Goal: Task Accomplishment & Management: Complete application form

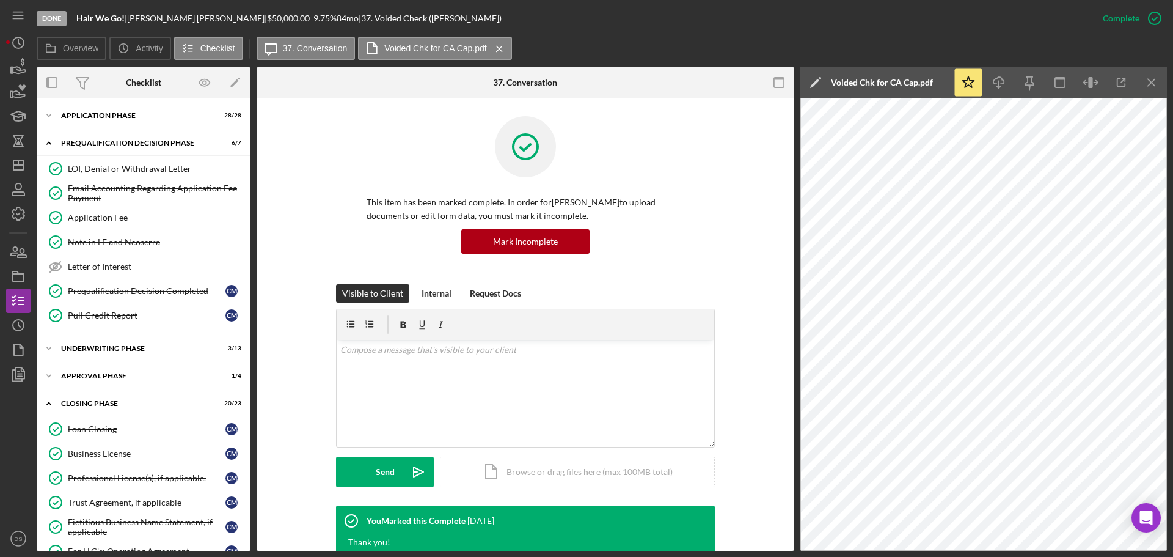
scroll to position [273, 0]
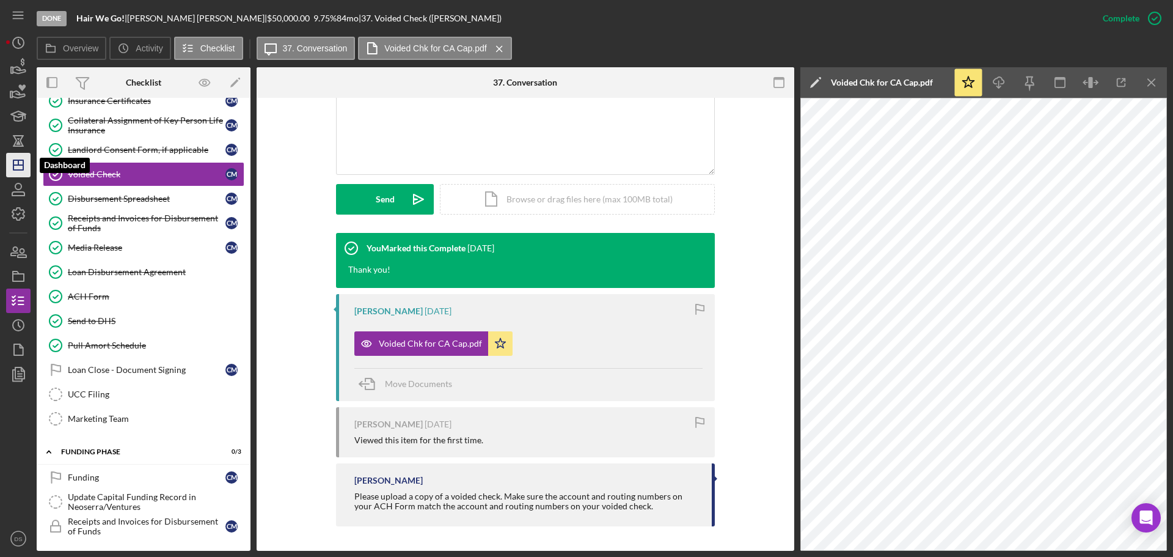
click at [16, 168] on icon "Icon/Dashboard" at bounding box center [18, 165] width 31 height 31
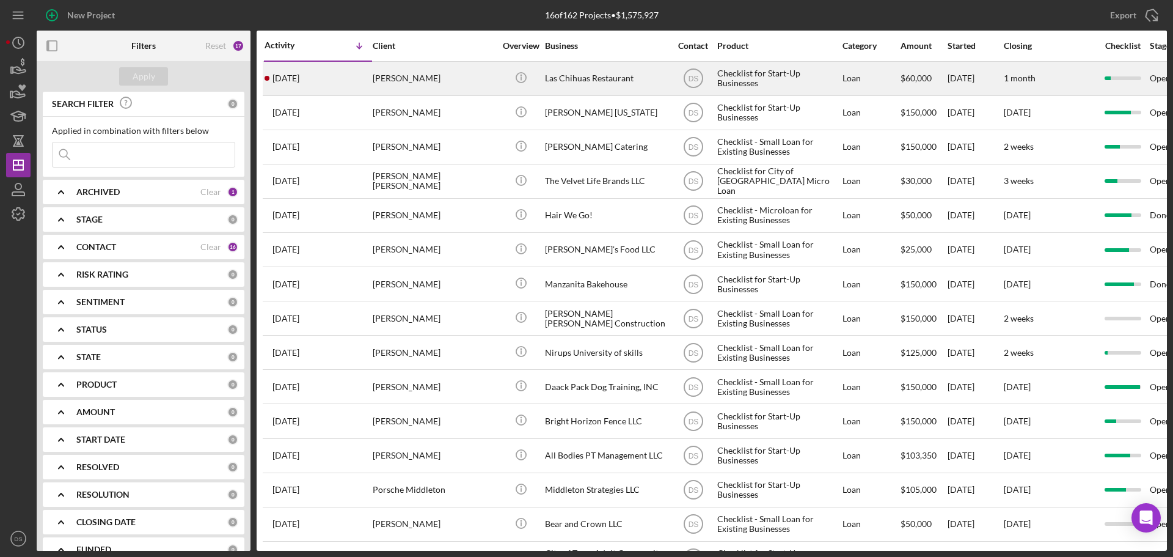
click at [584, 81] on div "Las Chihuas Restaurant" at bounding box center [606, 78] width 122 height 32
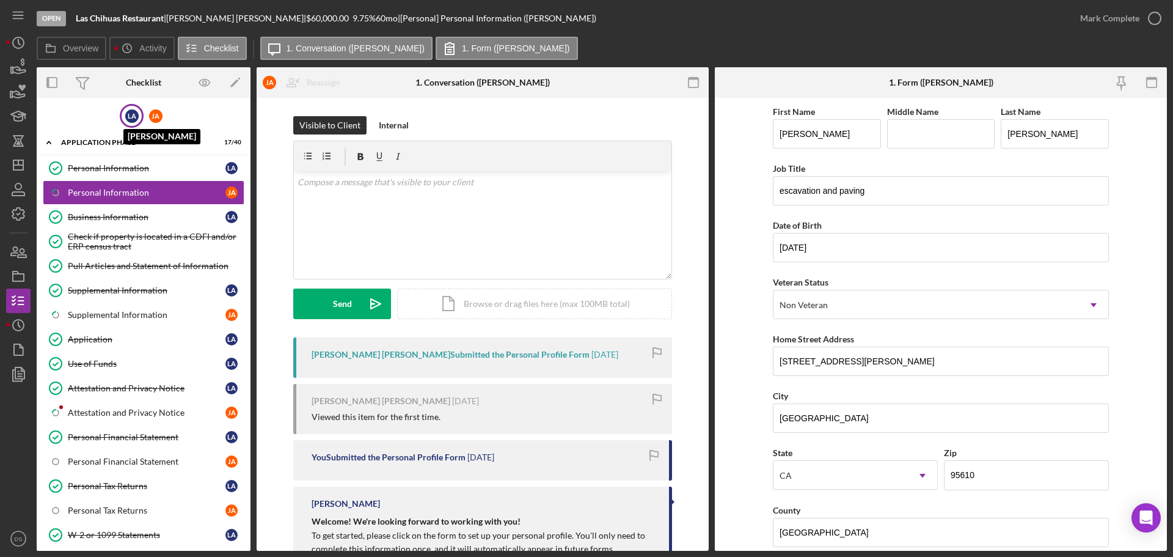
click at [136, 109] on div "L A" at bounding box center [131, 115] width 13 height 13
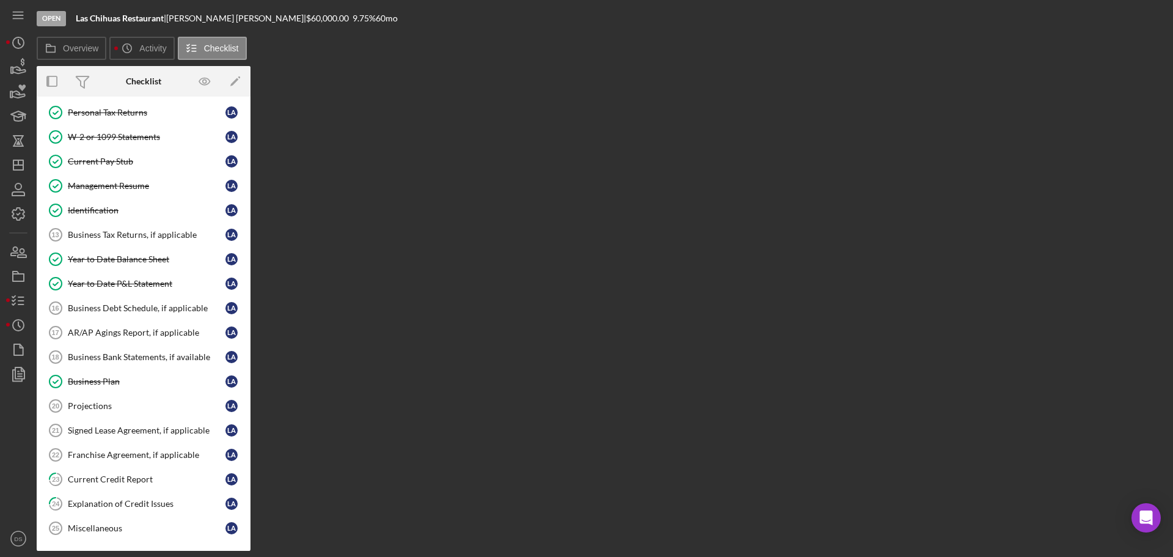
scroll to position [244, 0]
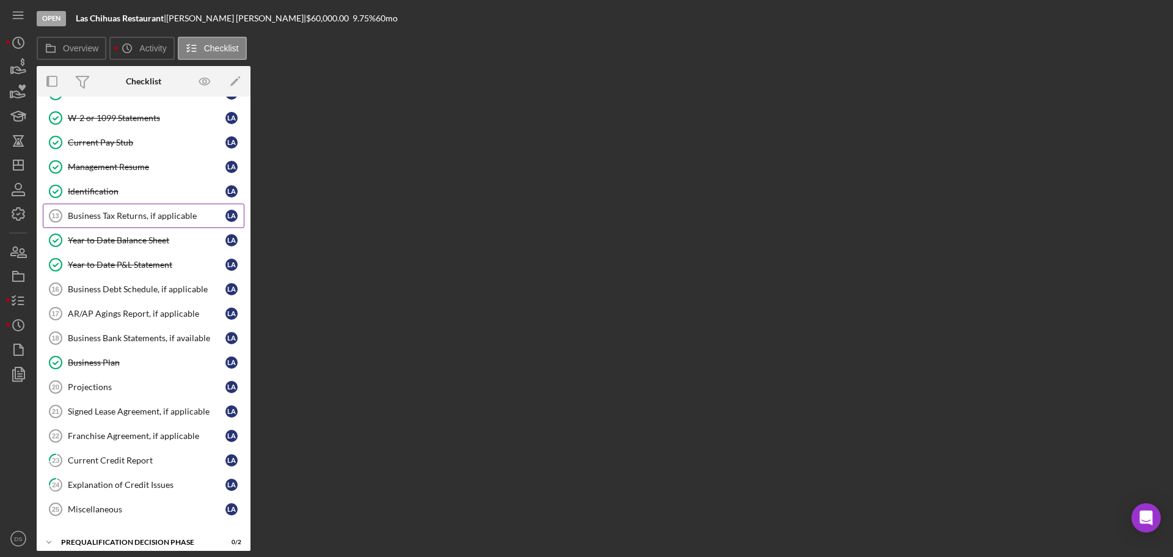
click at [125, 217] on div "Business Tax Returns, if applicable" at bounding box center [147, 216] width 158 height 10
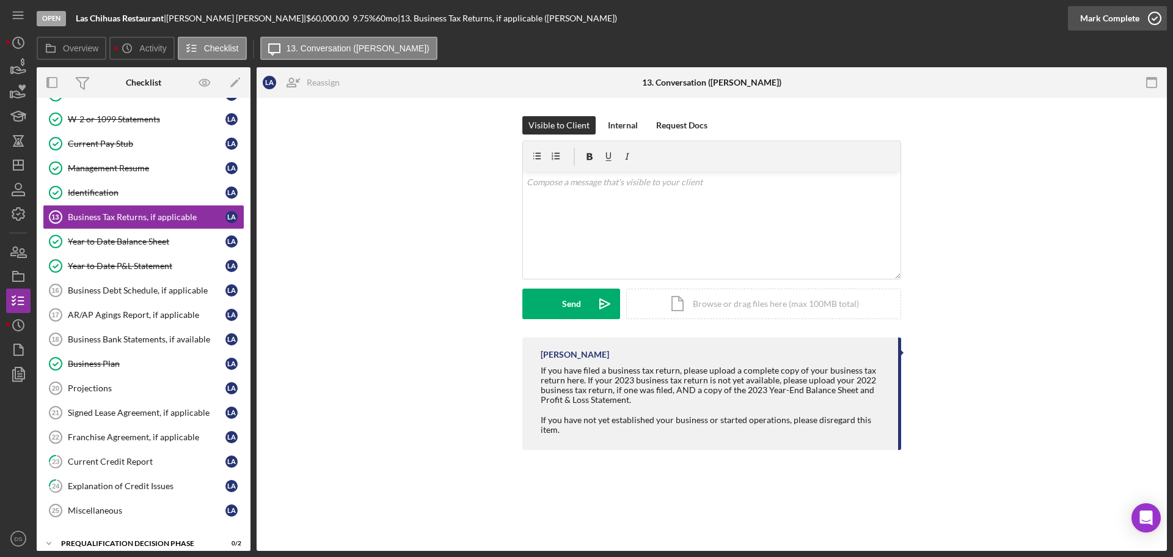
click at [1154, 21] on icon "button" at bounding box center [1155, 18] width 31 height 31
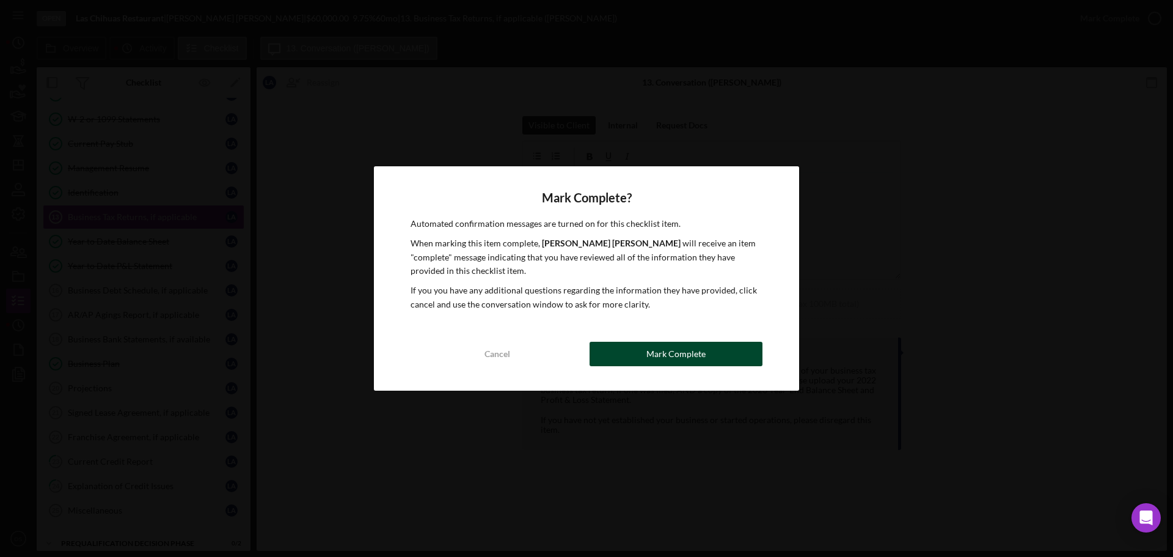
click at [680, 355] on div "Mark Complete" at bounding box center [676, 354] width 59 height 24
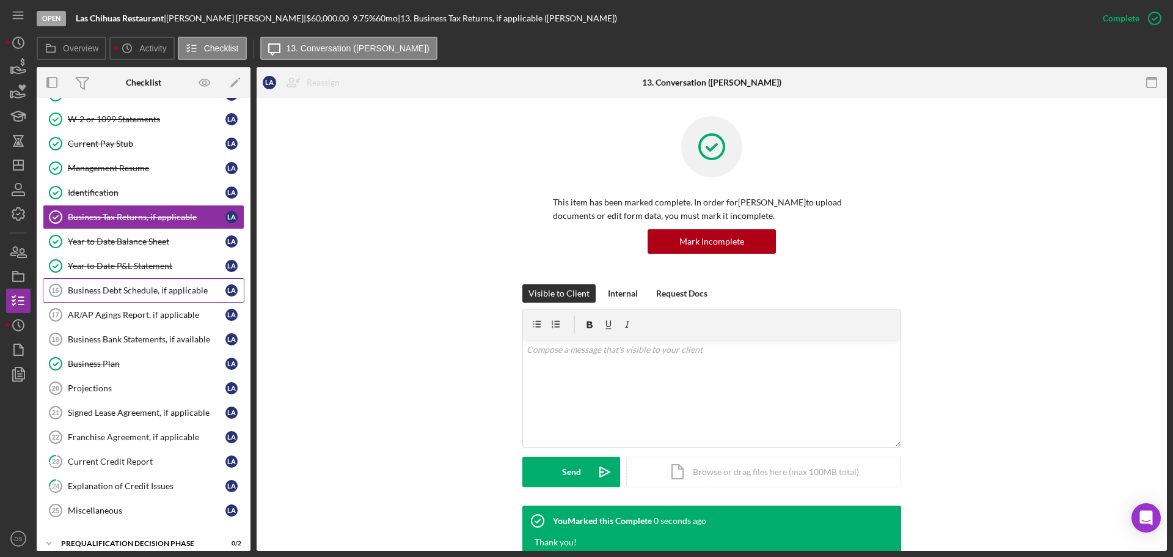
click at [162, 293] on div "Business Debt Schedule, if applicable" at bounding box center [147, 290] width 158 height 10
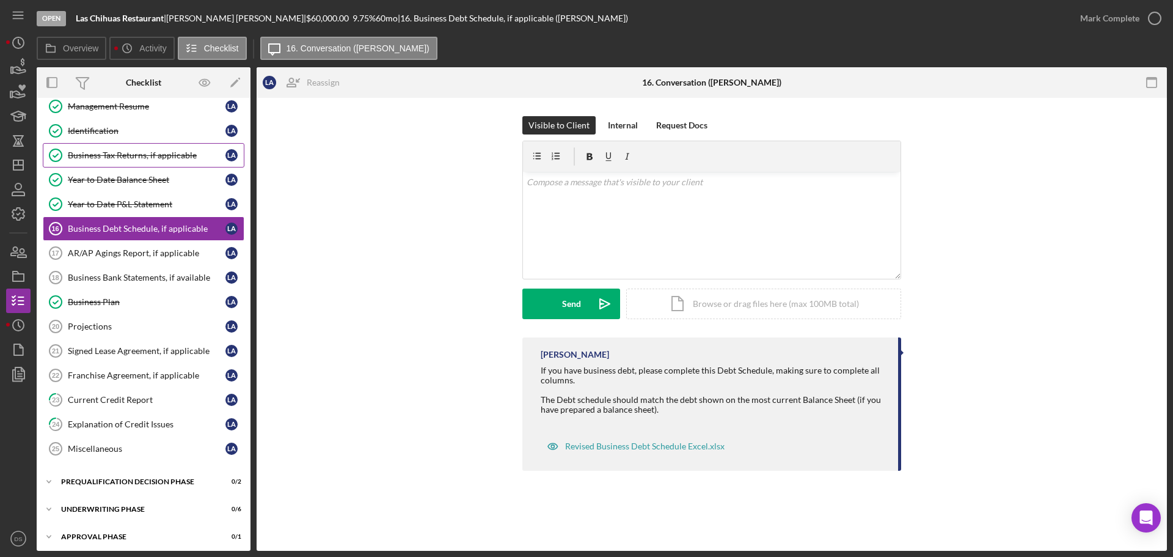
scroll to position [305, 0]
click at [139, 379] on div "Franchise Agreement, if applicable" at bounding box center [147, 377] width 158 height 10
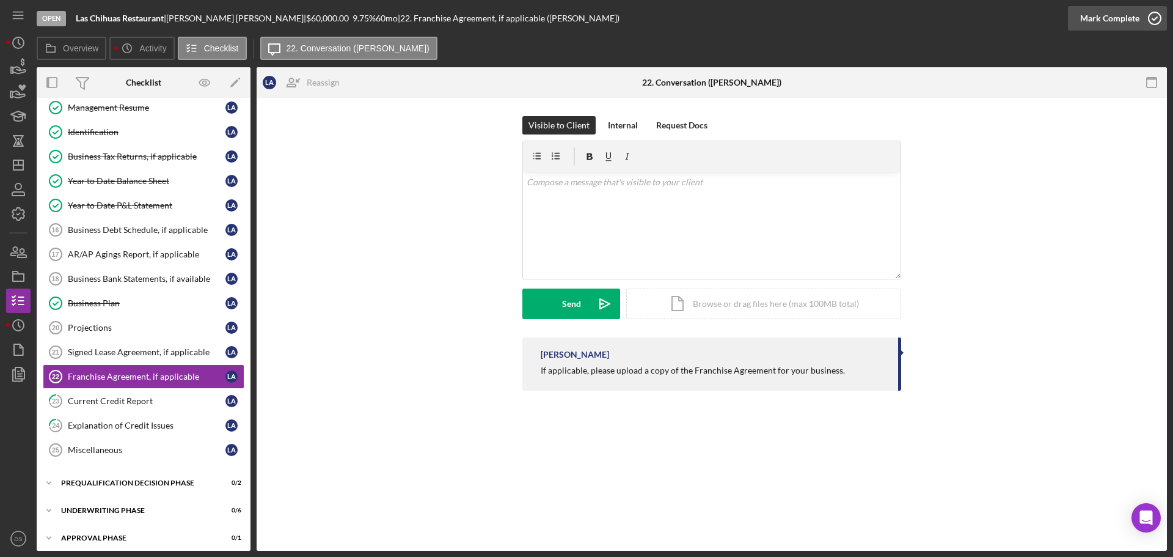
click at [1146, 18] on icon "button" at bounding box center [1155, 18] width 31 height 31
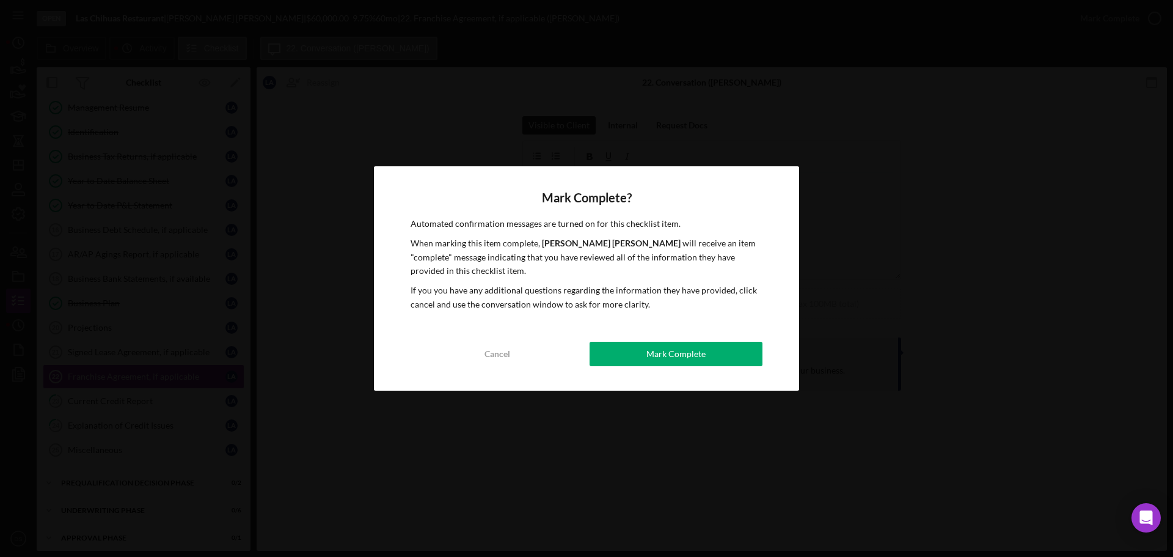
click at [674, 368] on div "Mark Complete? Automated confirmation messages are turned on for this checklist…" at bounding box center [586, 278] width 425 height 224
click at [676, 360] on div "Mark Complete" at bounding box center [676, 354] width 59 height 24
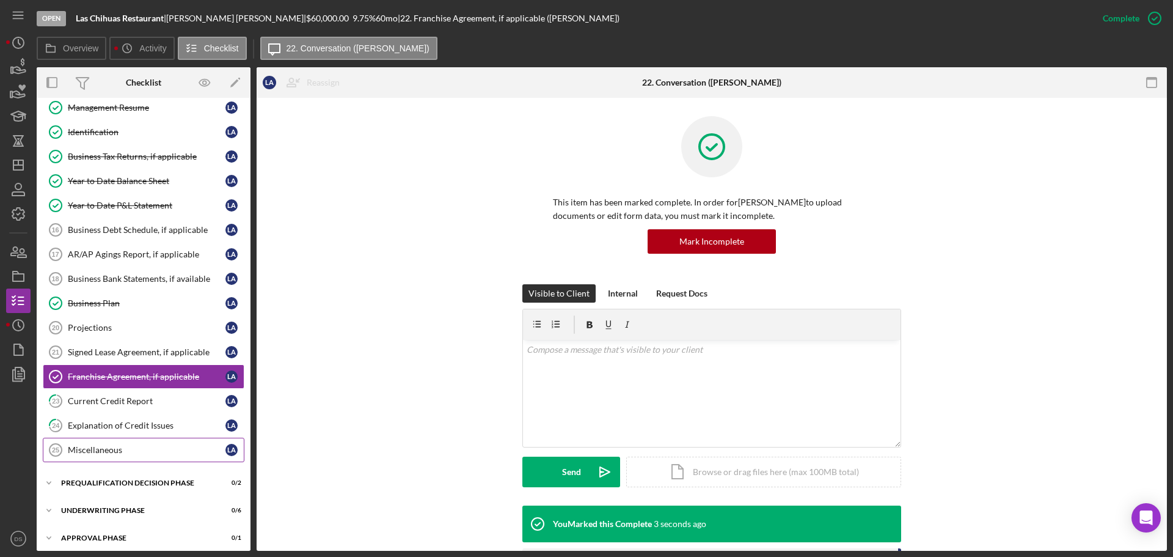
click at [133, 454] on div "Miscellaneous" at bounding box center [147, 450] width 158 height 10
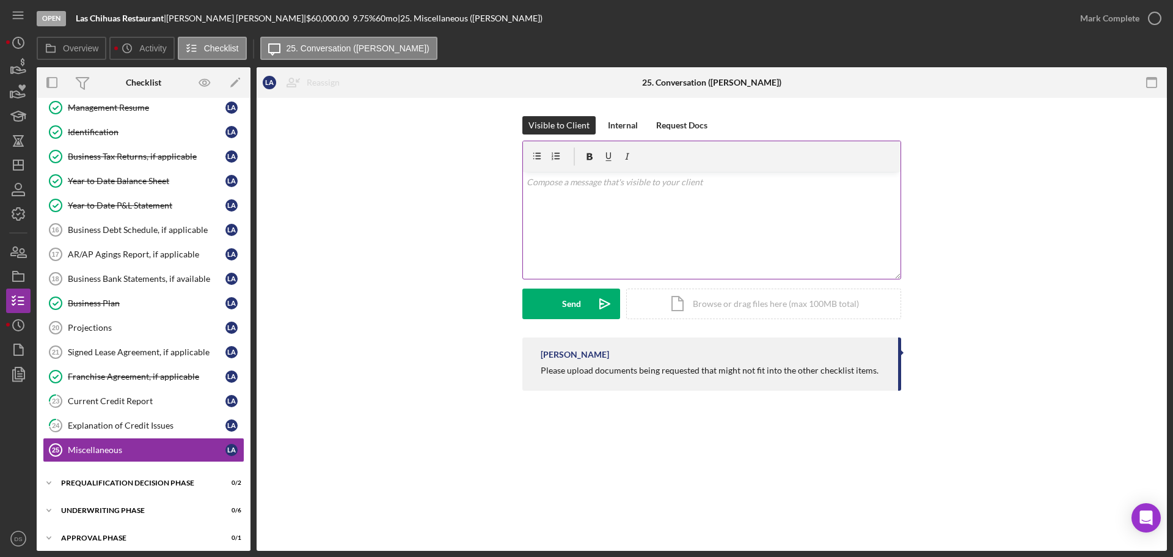
click at [605, 232] on div "v Color teal Color pink Remove color Add row above Add row below Add column bef…" at bounding box center [712, 225] width 378 height 107
click at [20, 167] on icon "Icon/Dashboard" at bounding box center [18, 165] width 31 height 31
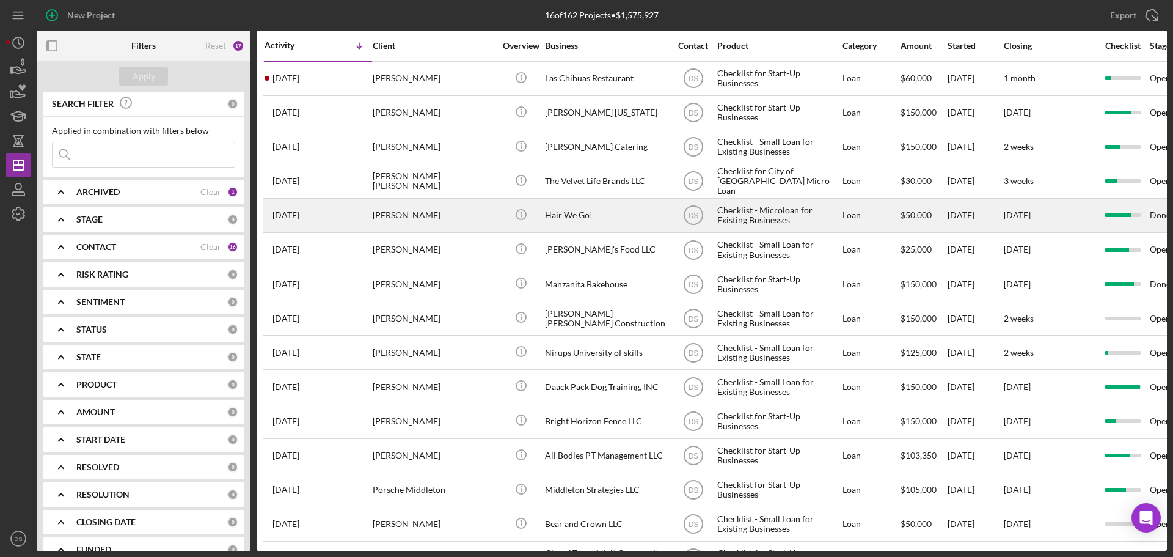
click at [609, 220] on div "Hair We Go!" at bounding box center [606, 215] width 122 height 32
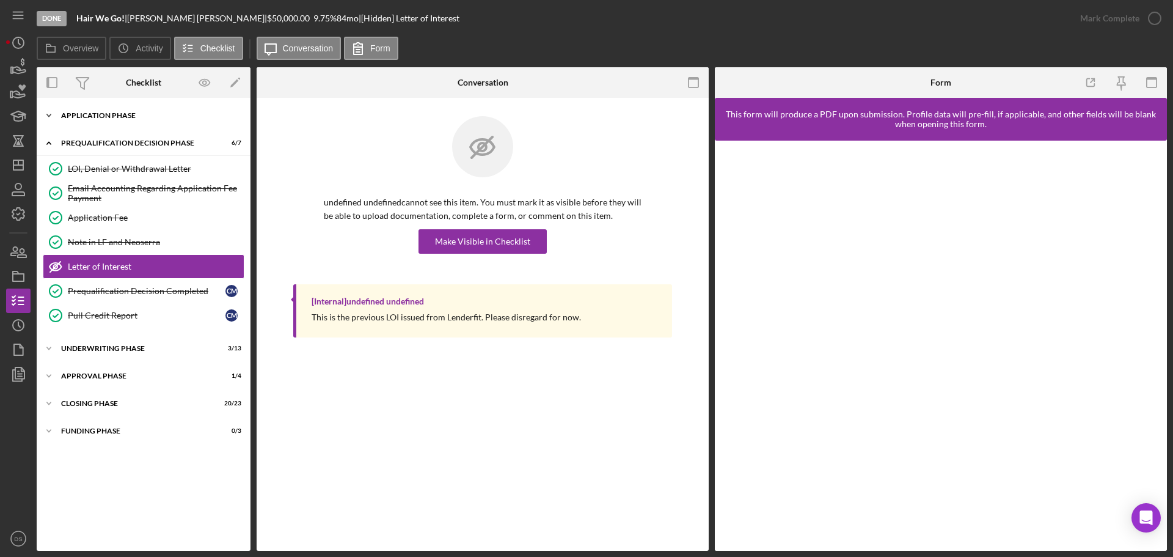
click at [144, 108] on div "Icon/Expander Application Phase 28 / 28" at bounding box center [144, 115] width 214 height 24
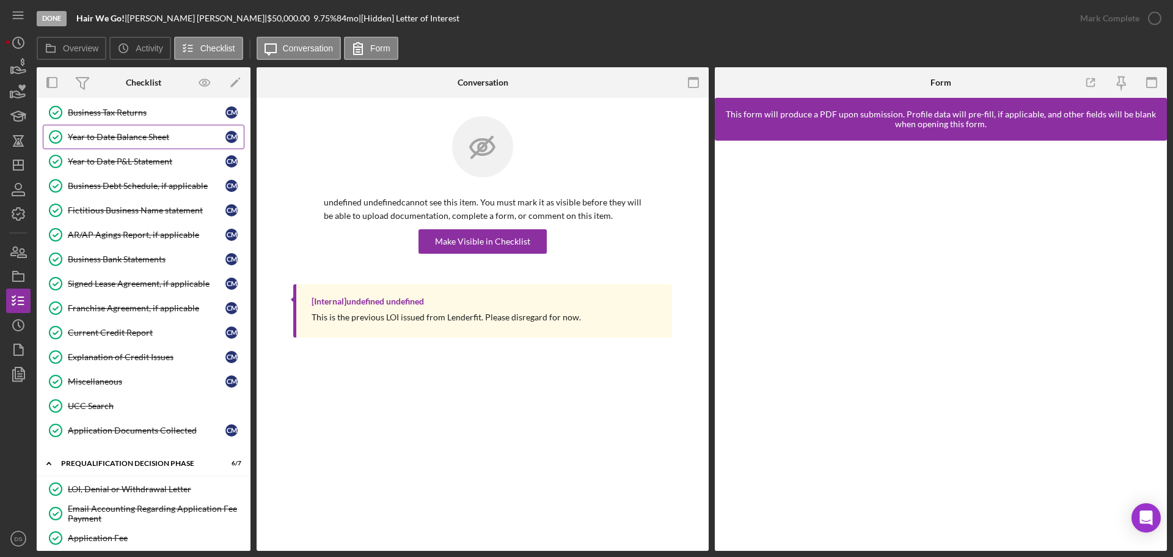
scroll to position [367, 0]
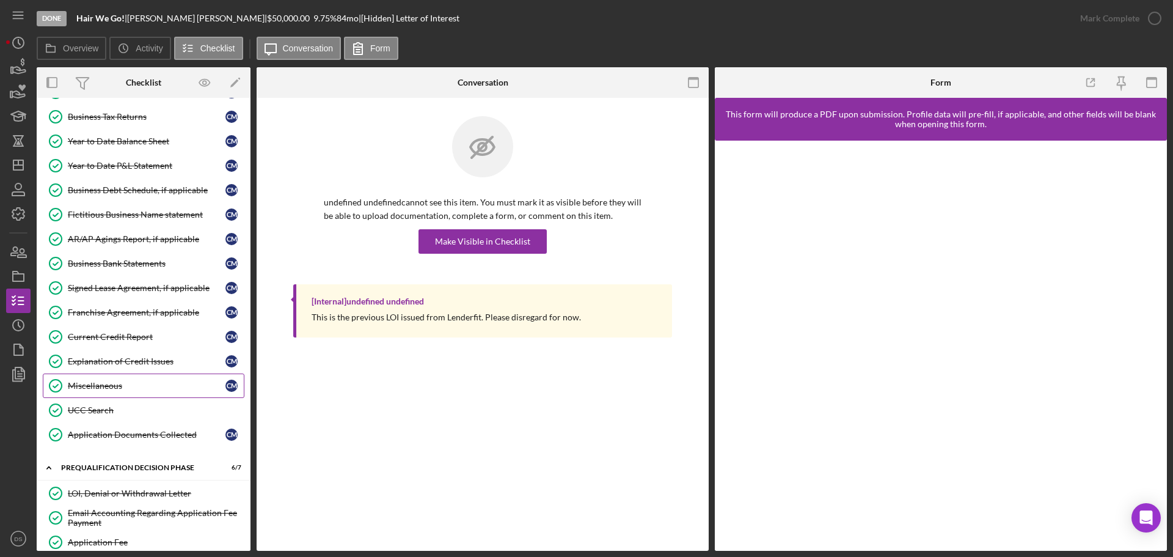
click at [126, 386] on div "Miscellaneous" at bounding box center [147, 386] width 158 height 10
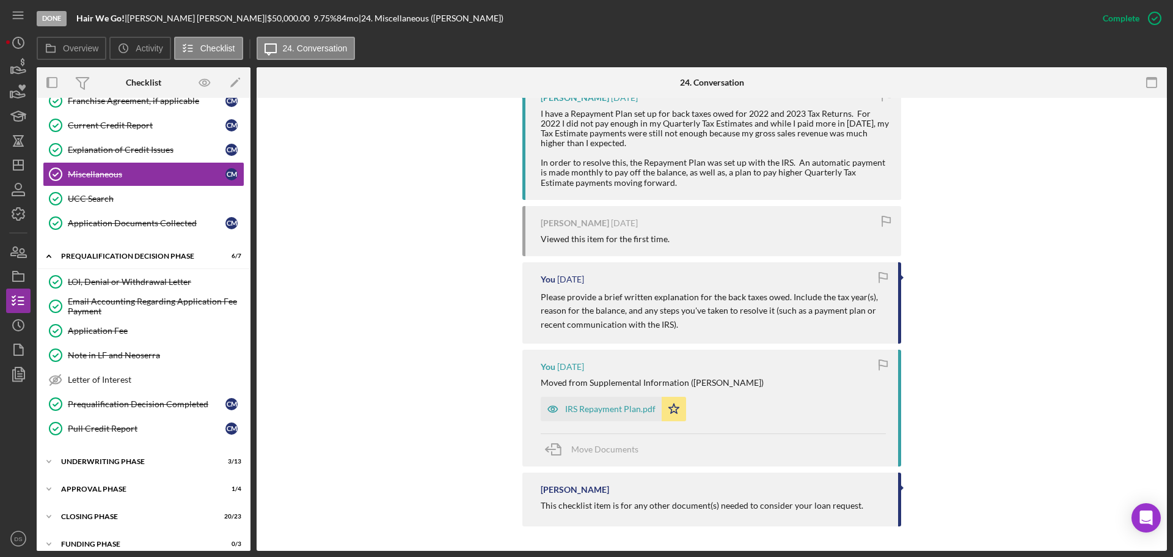
scroll to position [590, 0]
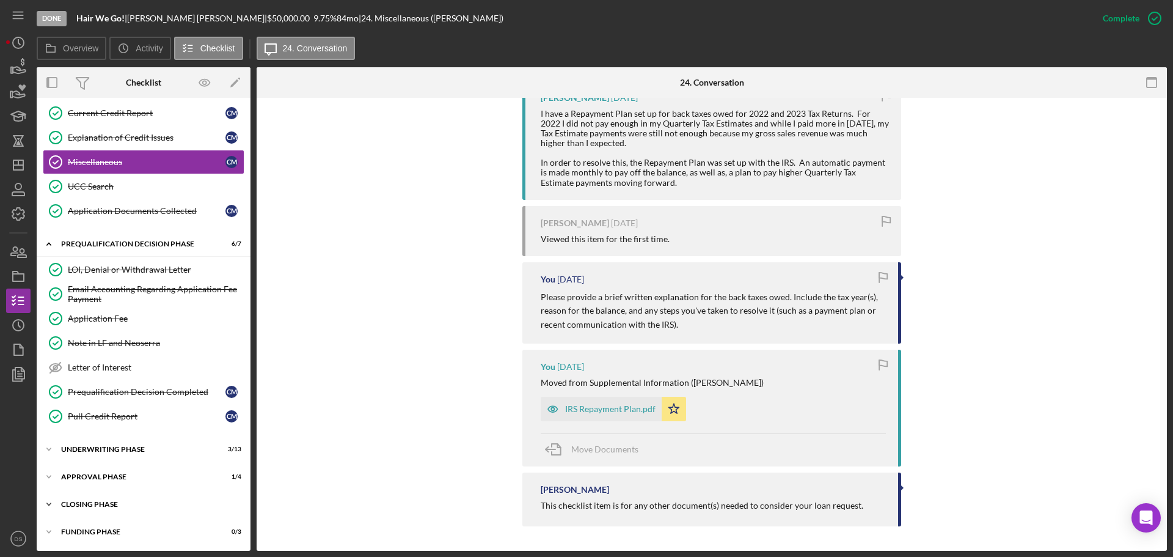
click at [99, 494] on div "Icon/Expander Closing Phase 20 / 23" at bounding box center [144, 504] width 214 height 24
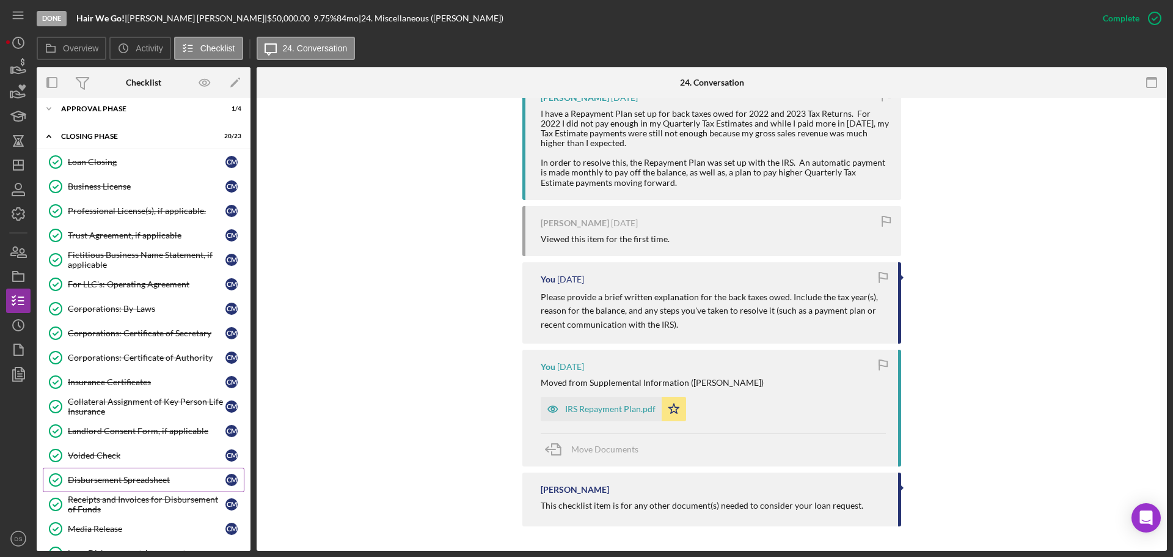
scroll to position [1018, 0]
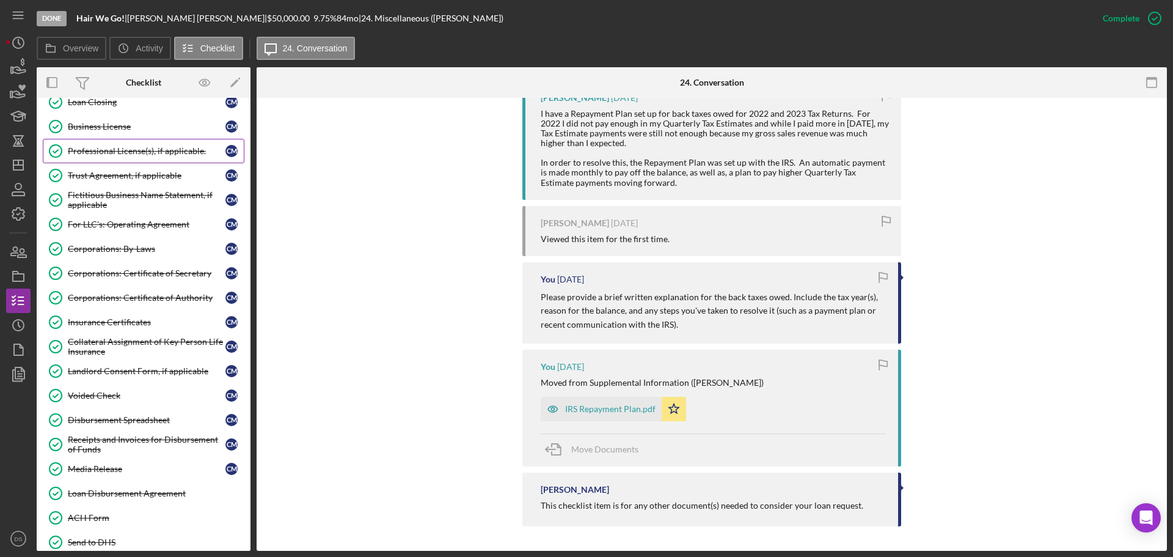
click at [142, 148] on div "Professional License(s), if applicable." at bounding box center [147, 151] width 158 height 10
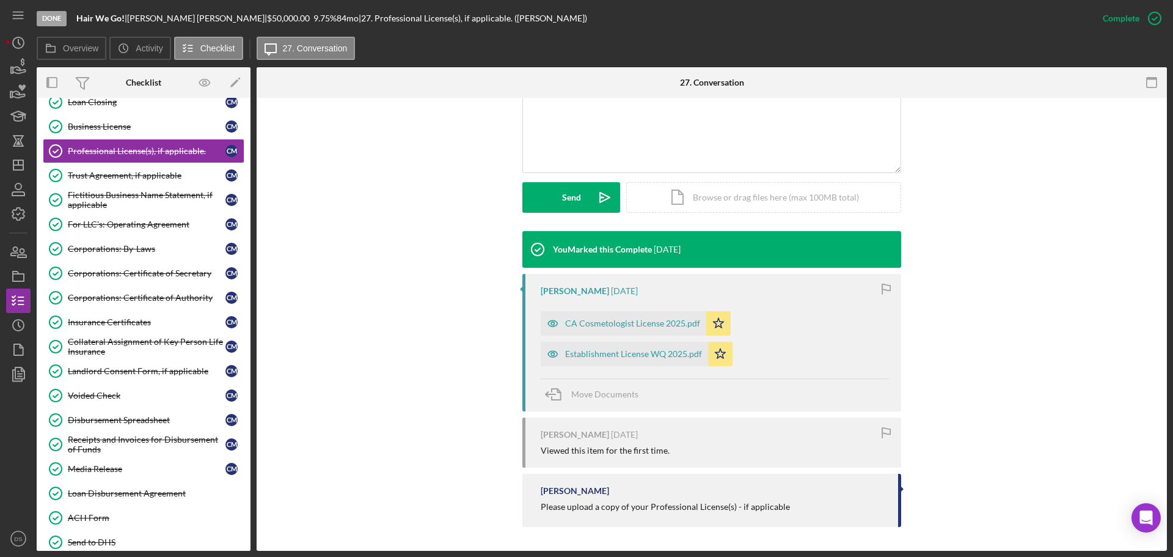
scroll to position [275, 0]
click at [138, 128] on div "Business License" at bounding box center [147, 127] width 158 height 10
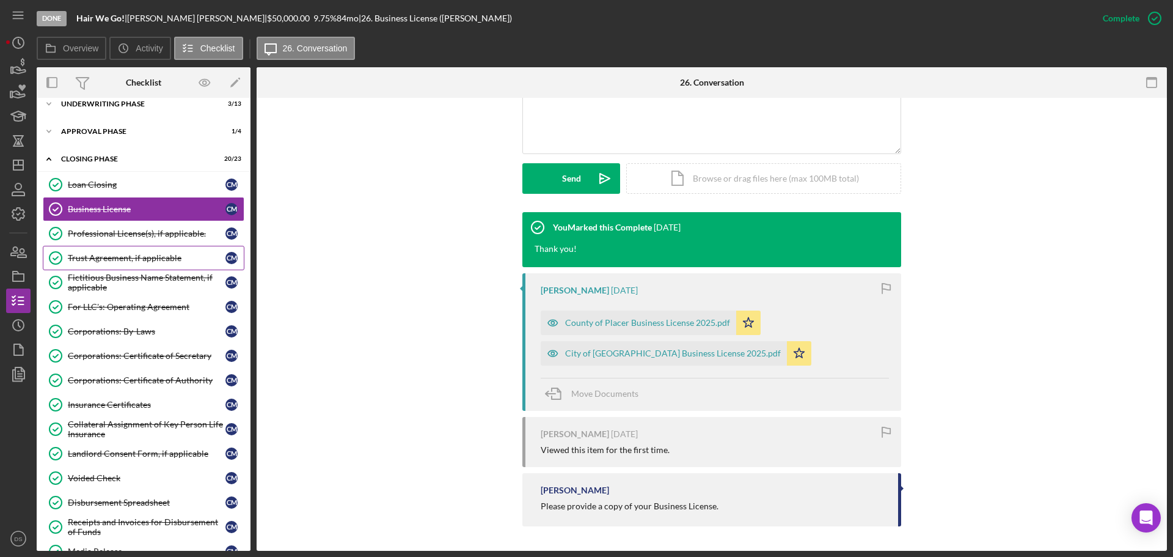
scroll to position [957, 0]
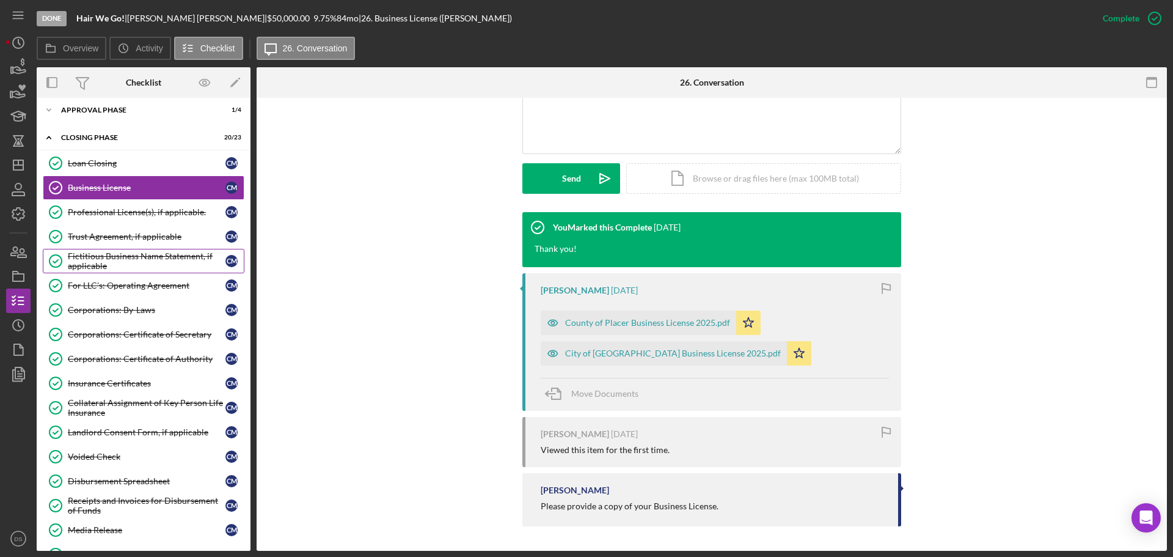
click at [145, 268] on div "Fictitious Business Name Statement, if applicable" at bounding box center [147, 261] width 158 height 20
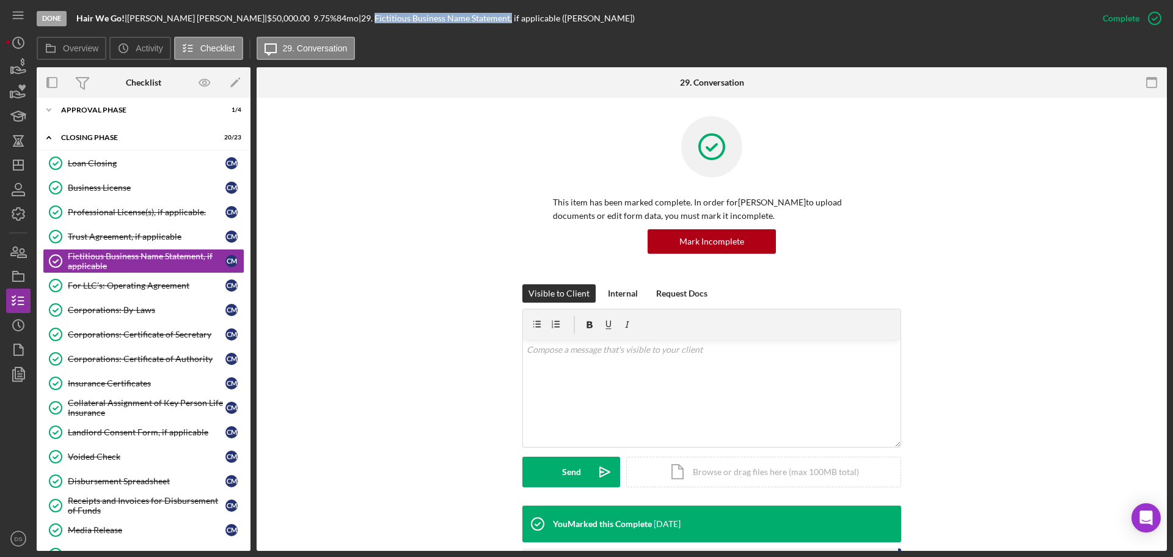
drag, startPoint x: 325, startPoint y: 18, endPoint x: 448, endPoint y: 20, distance: 122.8
click at [461, 20] on div "| 29. Fictitious Business Name Statement, if applicable ([PERSON_NAME])" at bounding box center [497, 18] width 276 height 10
copy div "Fictitious Business Name Statement,"
click at [18, 159] on icon "Icon/Dashboard" at bounding box center [18, 165] width 31 height 31
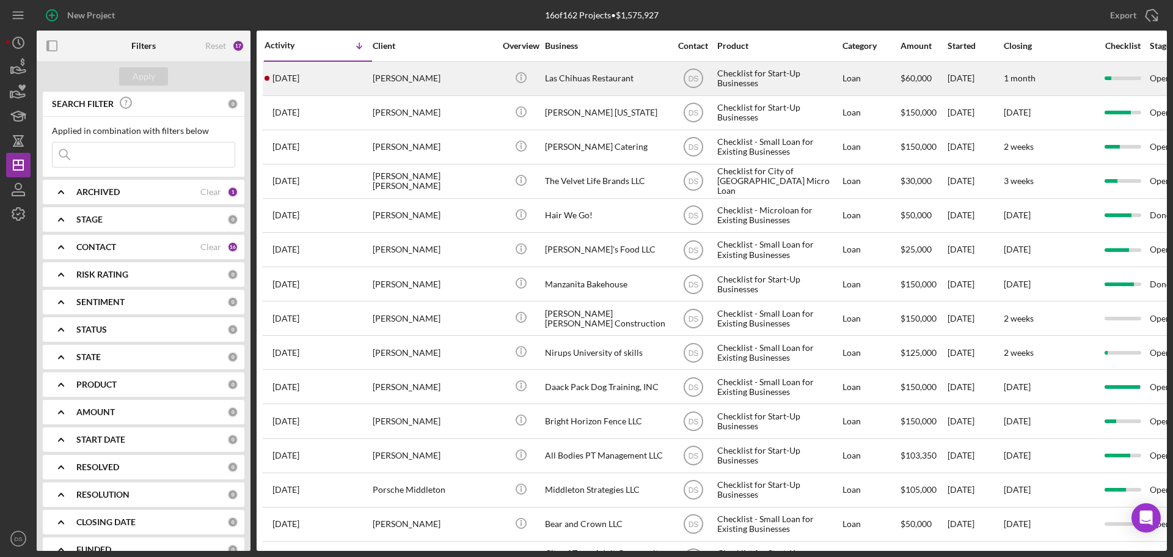
click at [453, 84] on div "[PERSON_NAME]" at bounding box center [434, 78] width 122 height 32
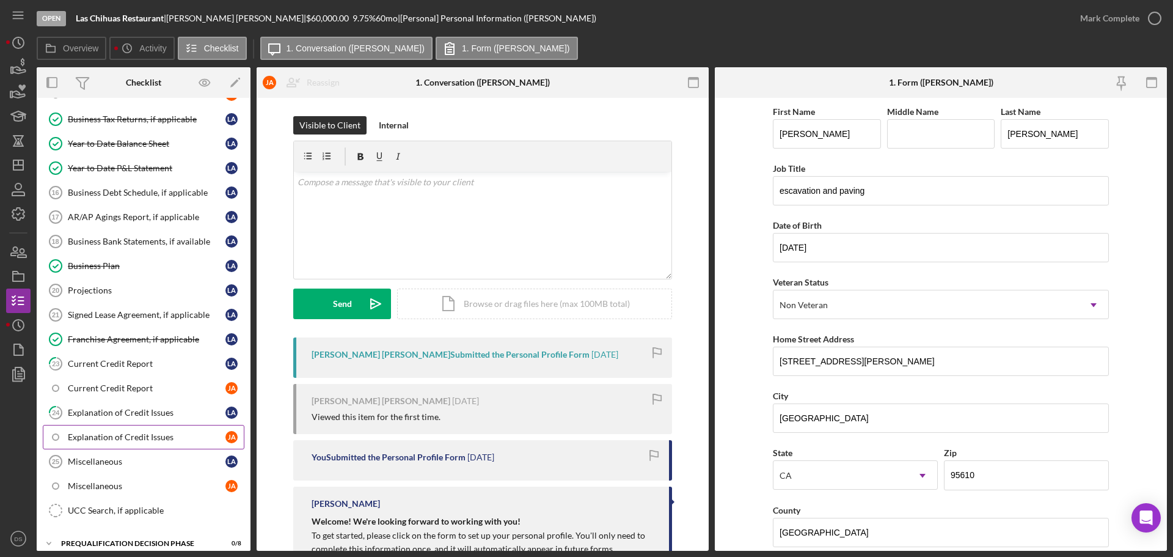
scroll to position [672, 0]
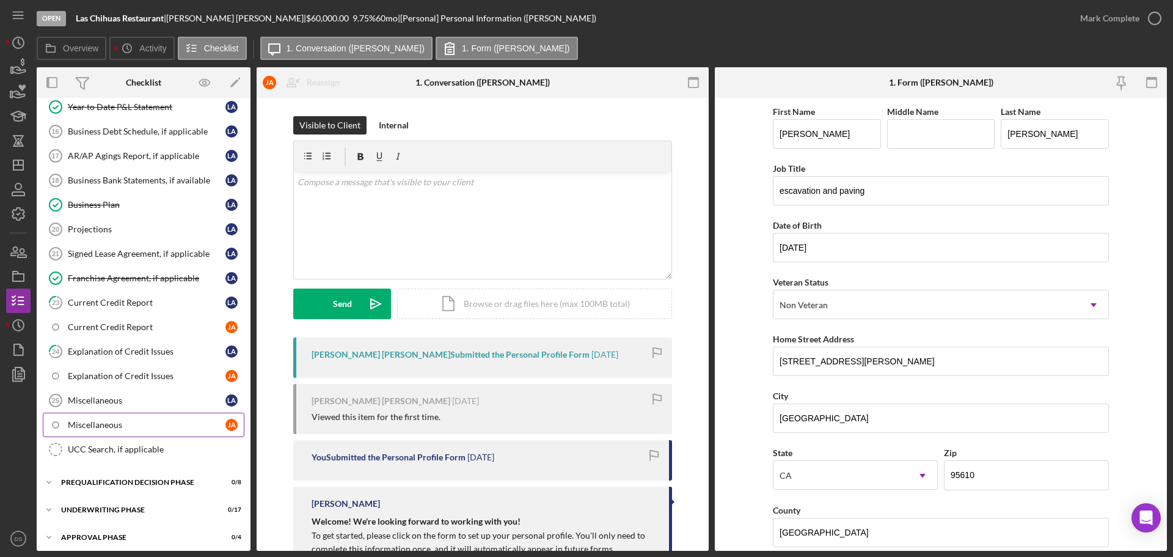
click at [130, 415] on link "Miscellaneous [PERSON_NAME]" at bounding box center [144, 424] width 202 height 24
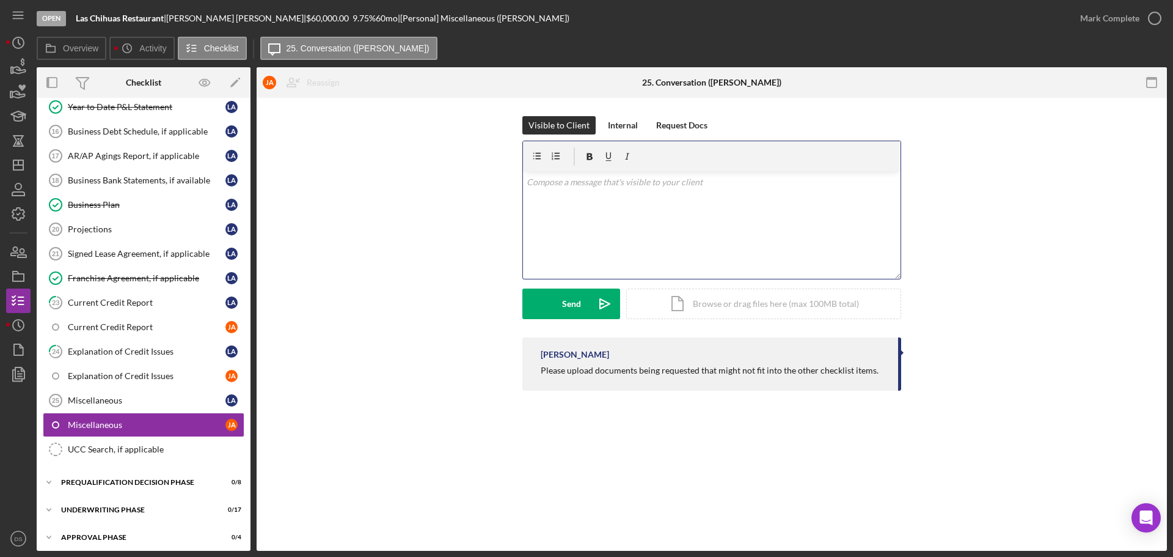
click at [563, 186] on p at bounding box center [712, 181] width 371 height 13
click at [662, 175] on p "Please upload Fictitious Business Name Statement," at bounding box center [712, 181] width 371 height 13
drag, startPoint x: 689, startPoint y: 180, endPoint x: 730, endPoint y: 176, distance: 41.1
click at [730, 176] on p "Please upload Fictitious Business Name Statement," at bounding box center [712, 181] width 371 height 13
drag, startPoint x: 730, startPoint y: 176, endPoint x: 580, endPoint y: 177, distance: 150.3
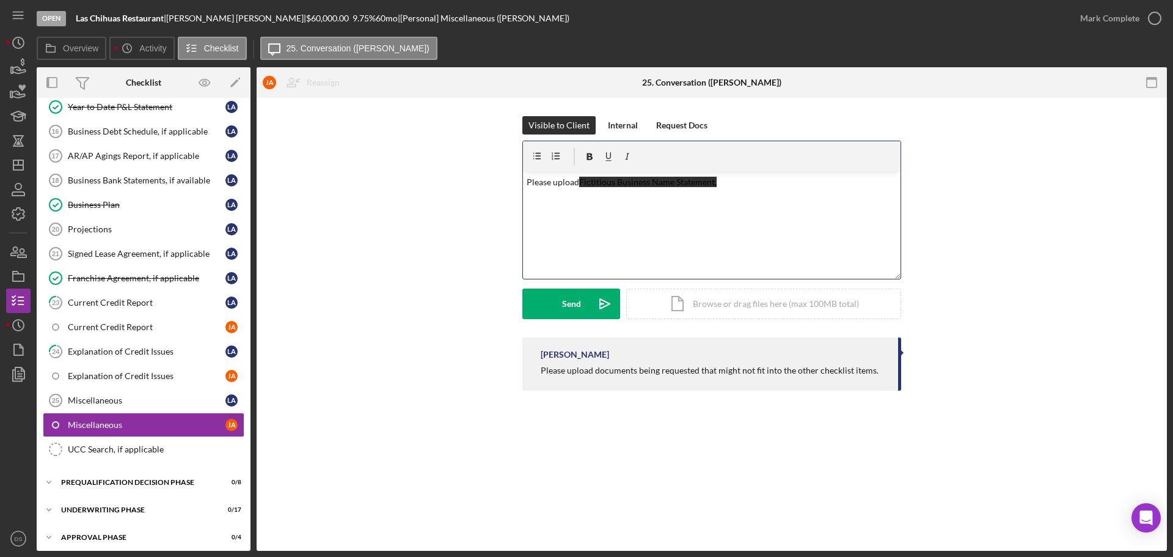
click at [580, 177] on p "Please upload Fictitious Business Name Statement," at bounding box center [712, 181] width 371 height 13
click at [615, 184] on p at bounding box center [712, 181] width 371 height 13
click at [562, 315] on button "Send Icon/icon-invite-send" at bounding box center [571, 303] width 98 height 31
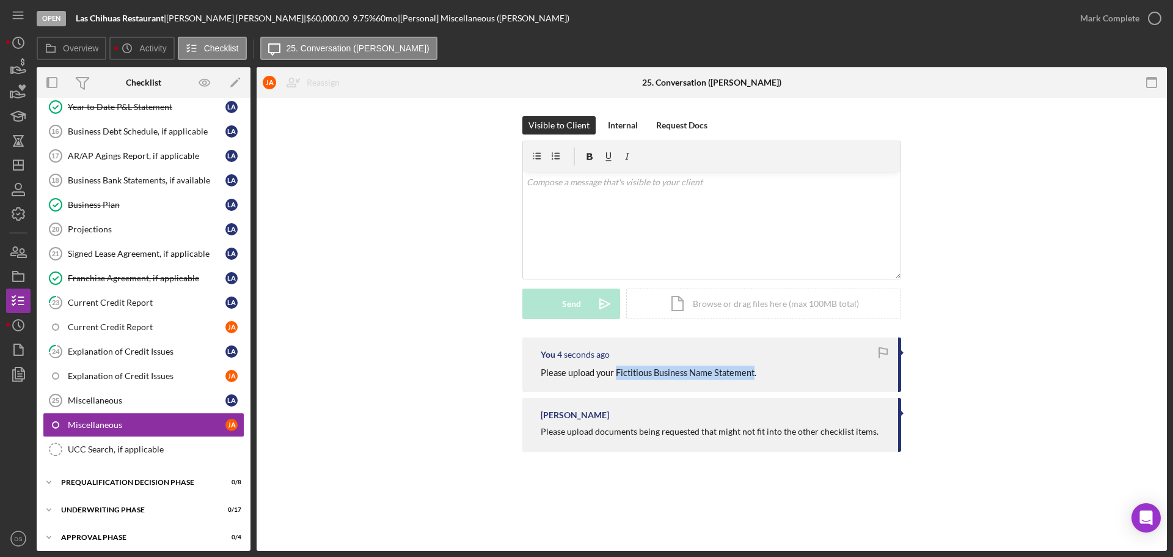
drag, startPoint x: 617, startPoint y: 372, endPoint x: 755, endPoint y: 378, distance: 138.8
click at [755, 378] on span "Please upload your Fictitious Business Name Statement." at bounding box center [649, 372] width 216 height 10
copy span "Fictitious Business Name Statement"
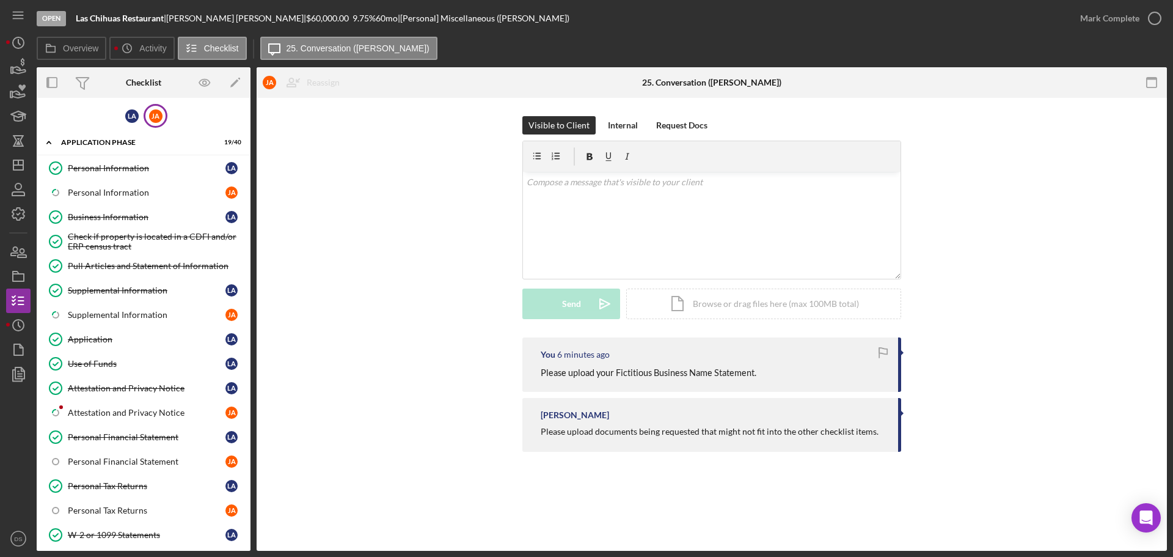
click at [153, 127] on div "[PERSON_NAME]" at bounding box center [156, 116] width 24 height 24
